Goal: Task Accomplishment & Management: Manage account settings

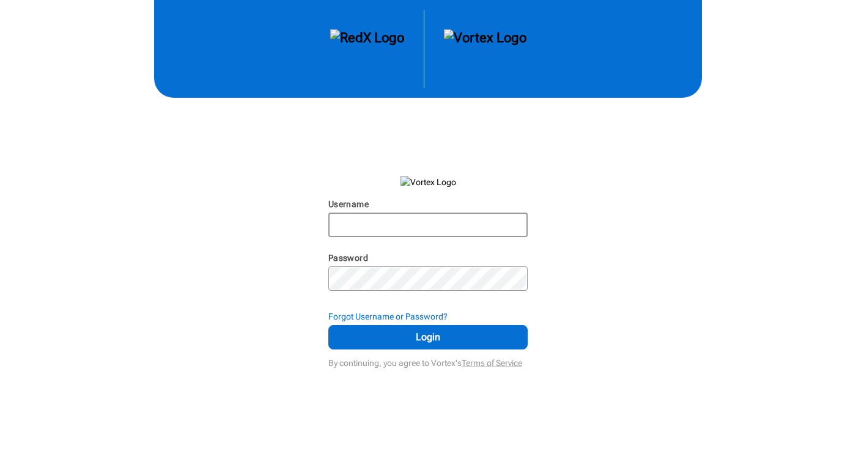
click at [487, 227] on input "Username" at bounding box center [427, 225] width 197 height 22
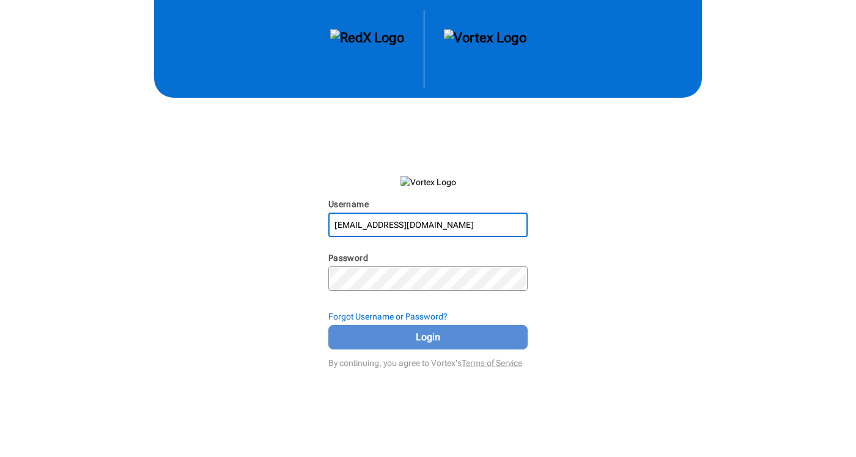
type input "[EMAIL_ADDRESS][DOMAIN_NAME]"
click at [423, 340] on span "Login" at bounding box center [427, 337] width 169 height 15
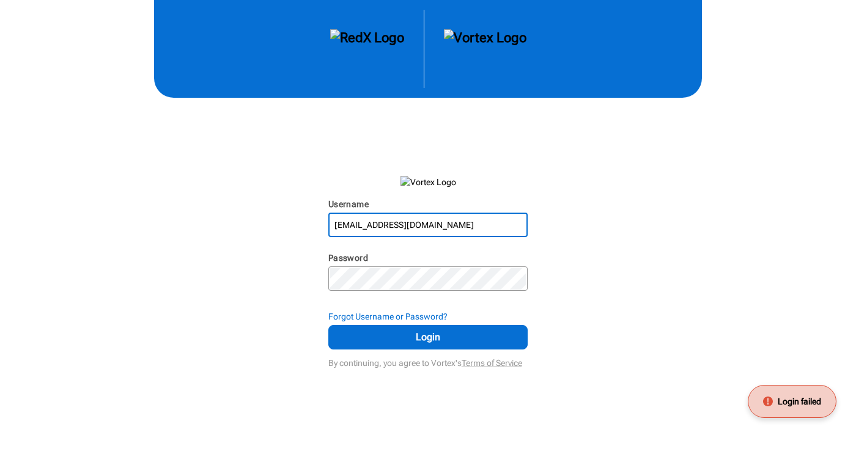
click at [407, 222] on input "[EMAIL_ADDRESS][DOMAIN_NAME]" at bounding box center [427, 225] width 197 height 22
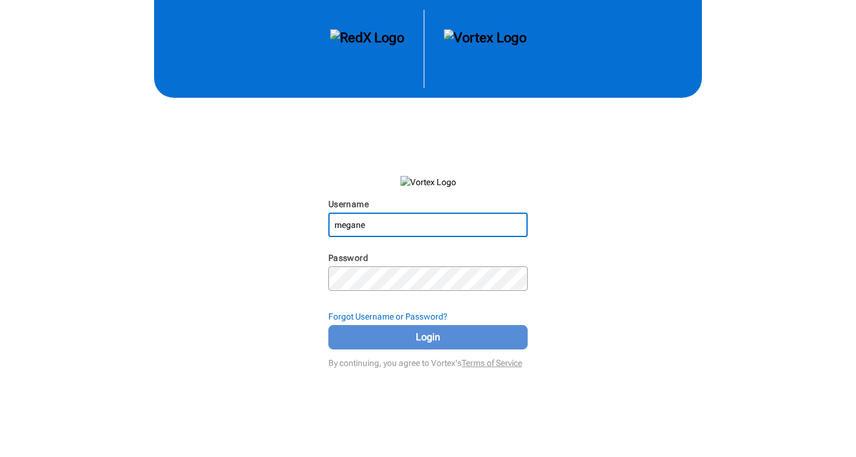
type input "megane"
click at [386, 339] on span "Login" at bounding box center [427, 337] width 169 height 15
